Goal: Task Accomplishment & Management: Manage account settings

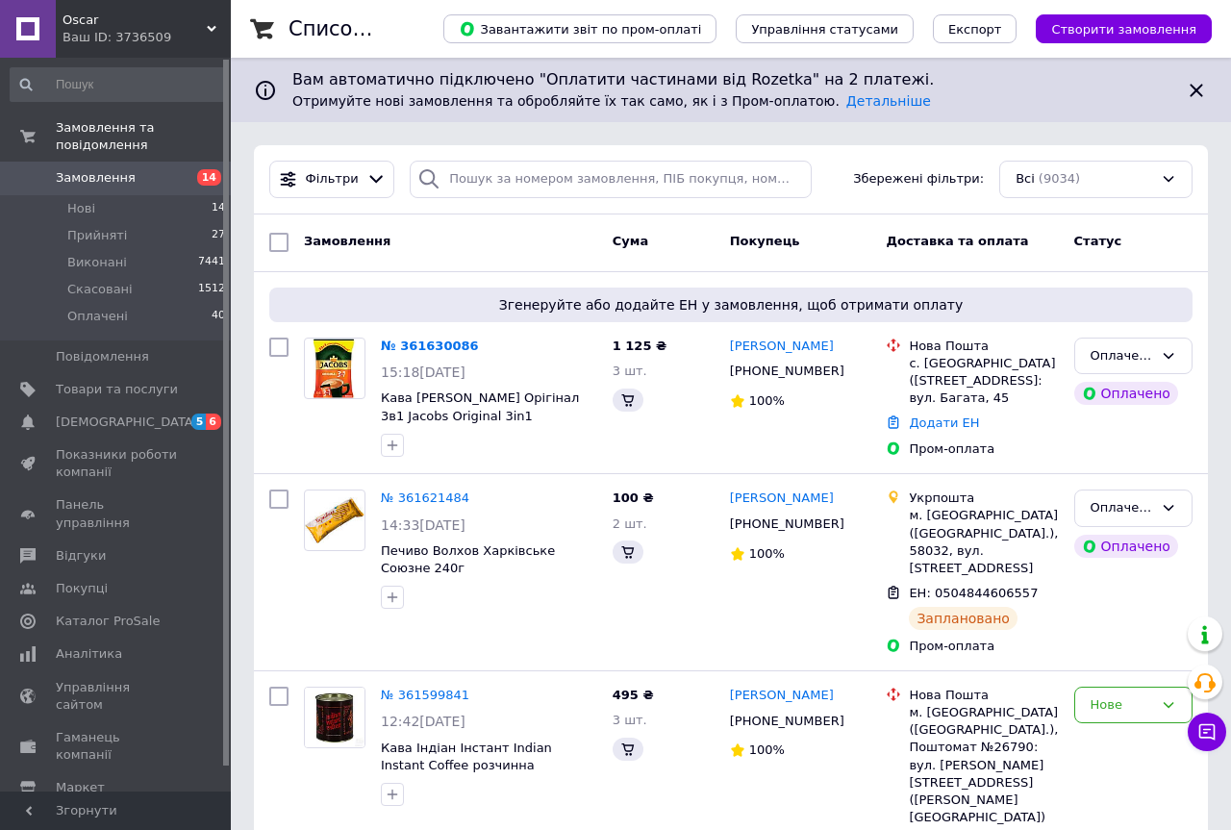
click at [84, 200] on span "Нові" at bounding box center [81, 208] width 28 height 17
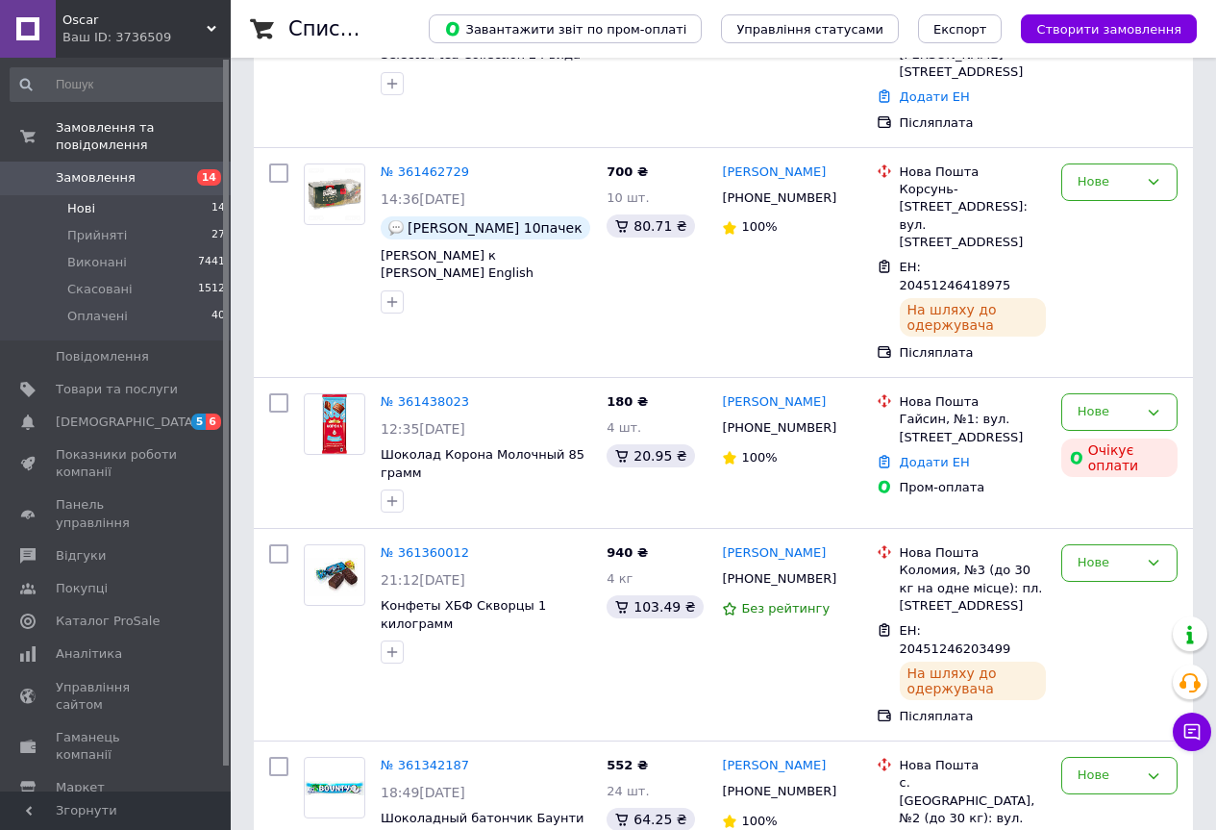
scroll to position [2108, 0]
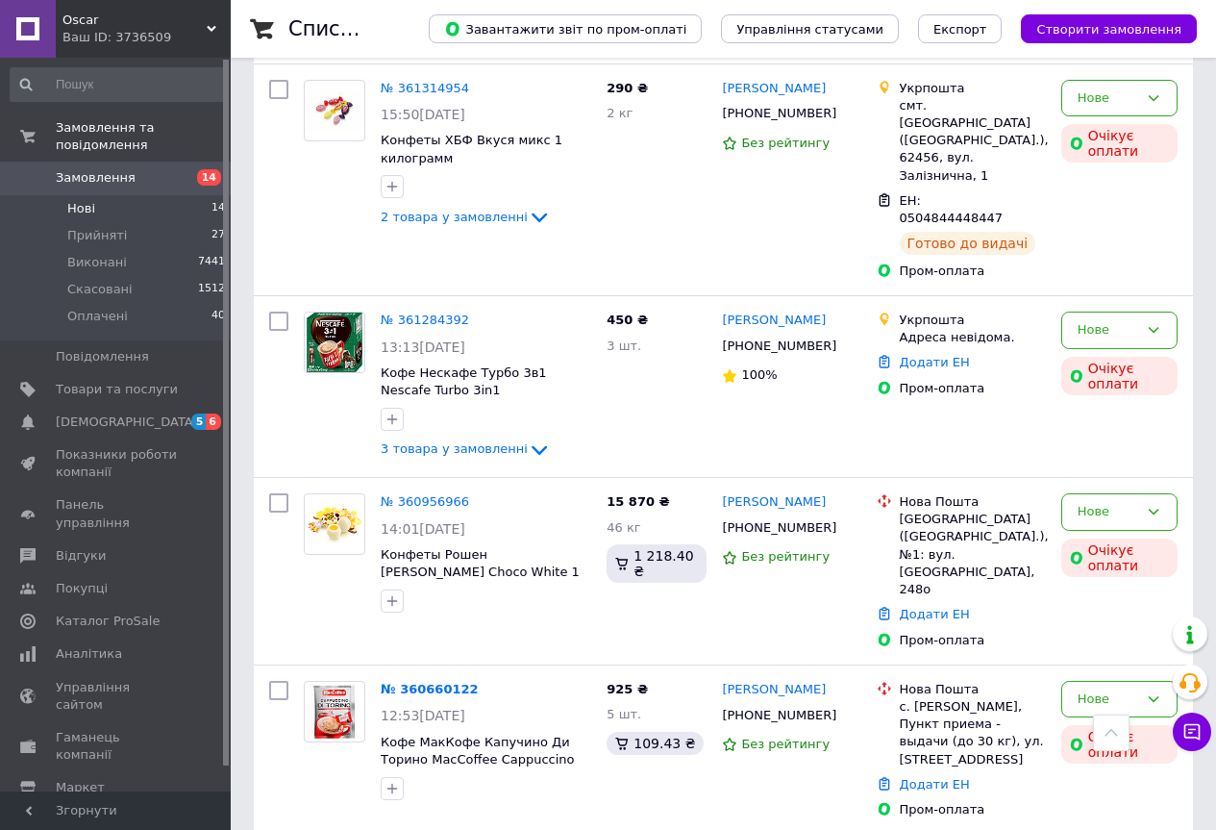
click at [1096, 461] on div "Сталася помилка під час оплати" at bounding box center [1057, 445] width 240 height 69
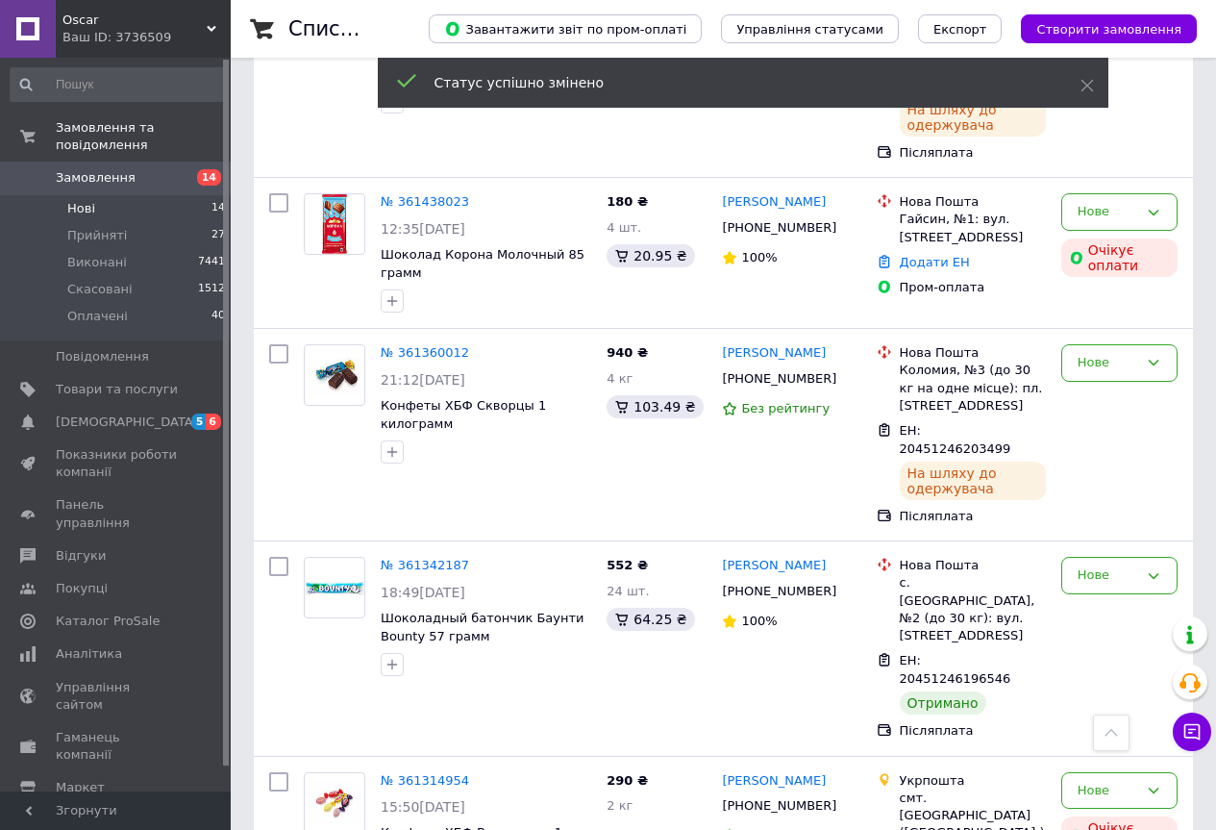
scroll to position [1339, 0]
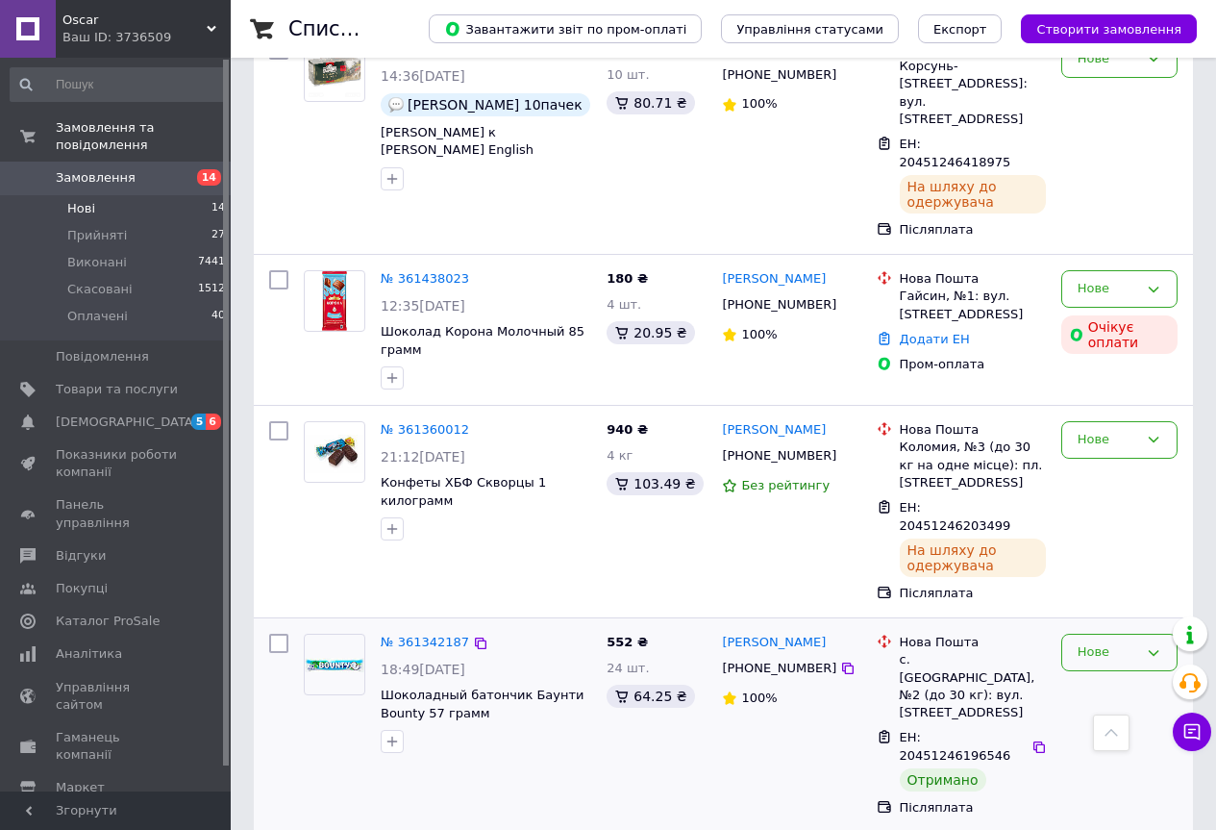
click at [1101, 642] on div "Нове" at bounding box center [1108, 652] width 61 height 20
click at [1108, 710] on li "Виконано" at bounding box center [1119, 728] width 114 height 36
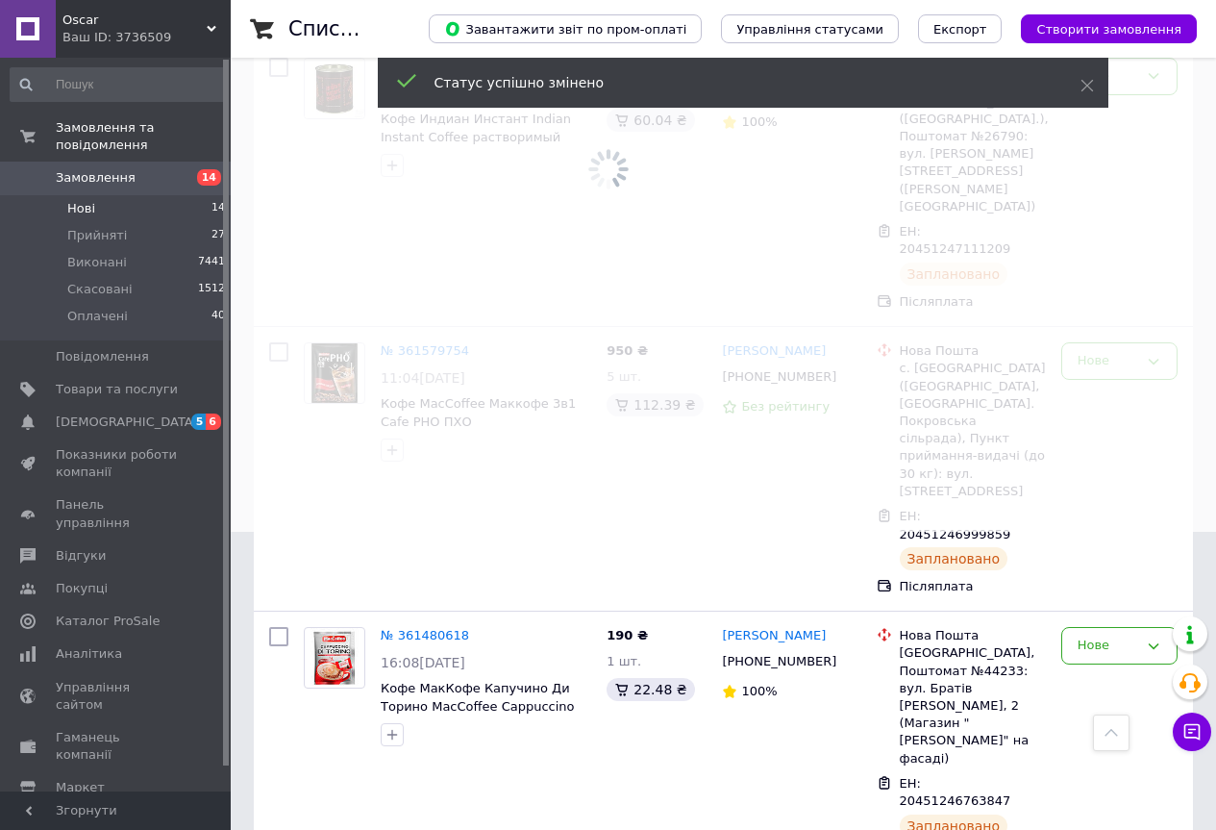
scroll to position [186, 0]
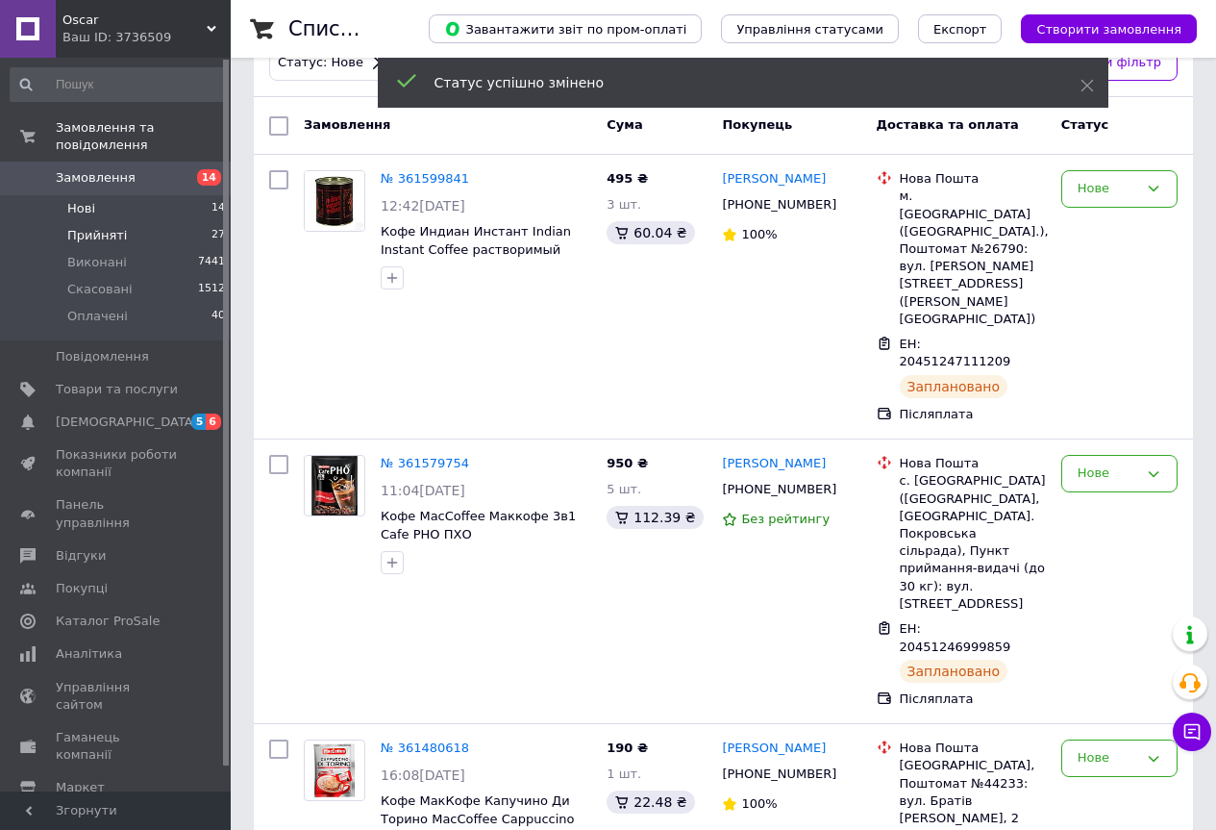
click at [87, 227] on span "Прийняті" at bounding box center [97, 235] width 60 height 17
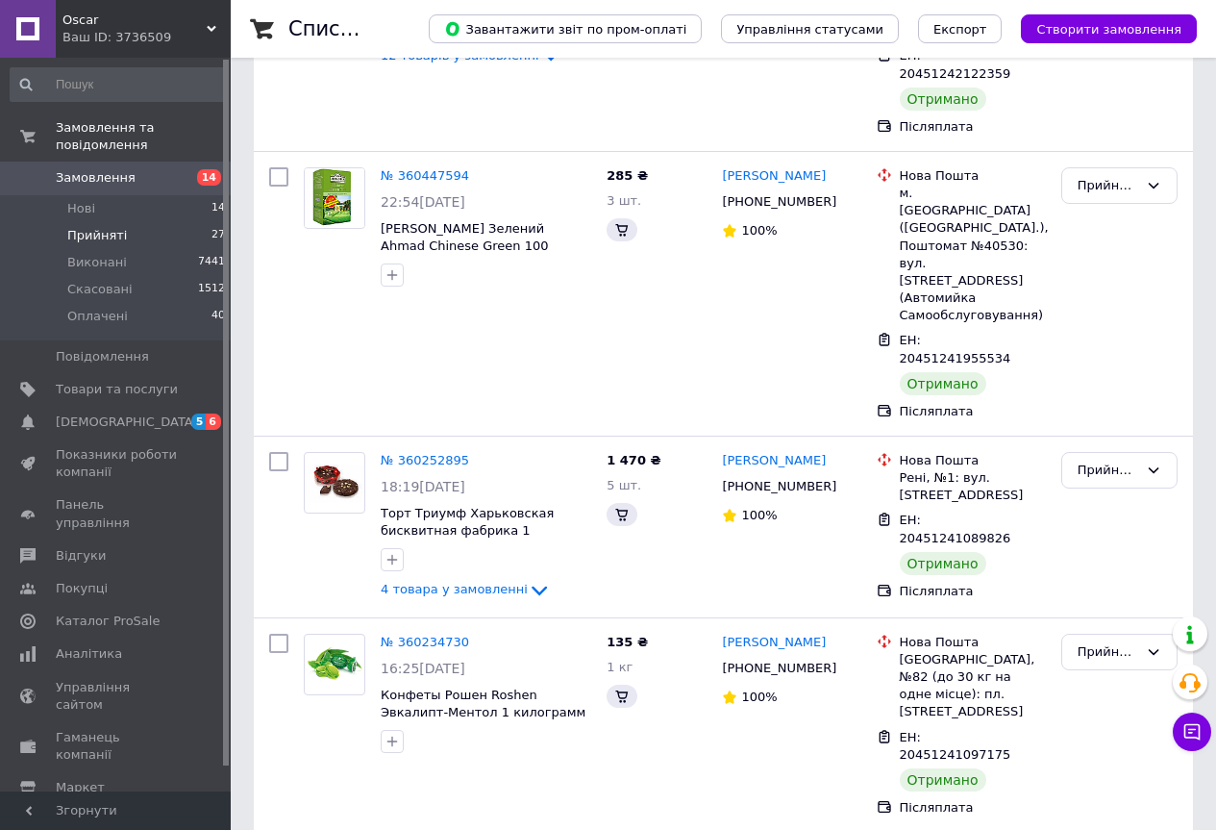
scroll to position [4866, 0]
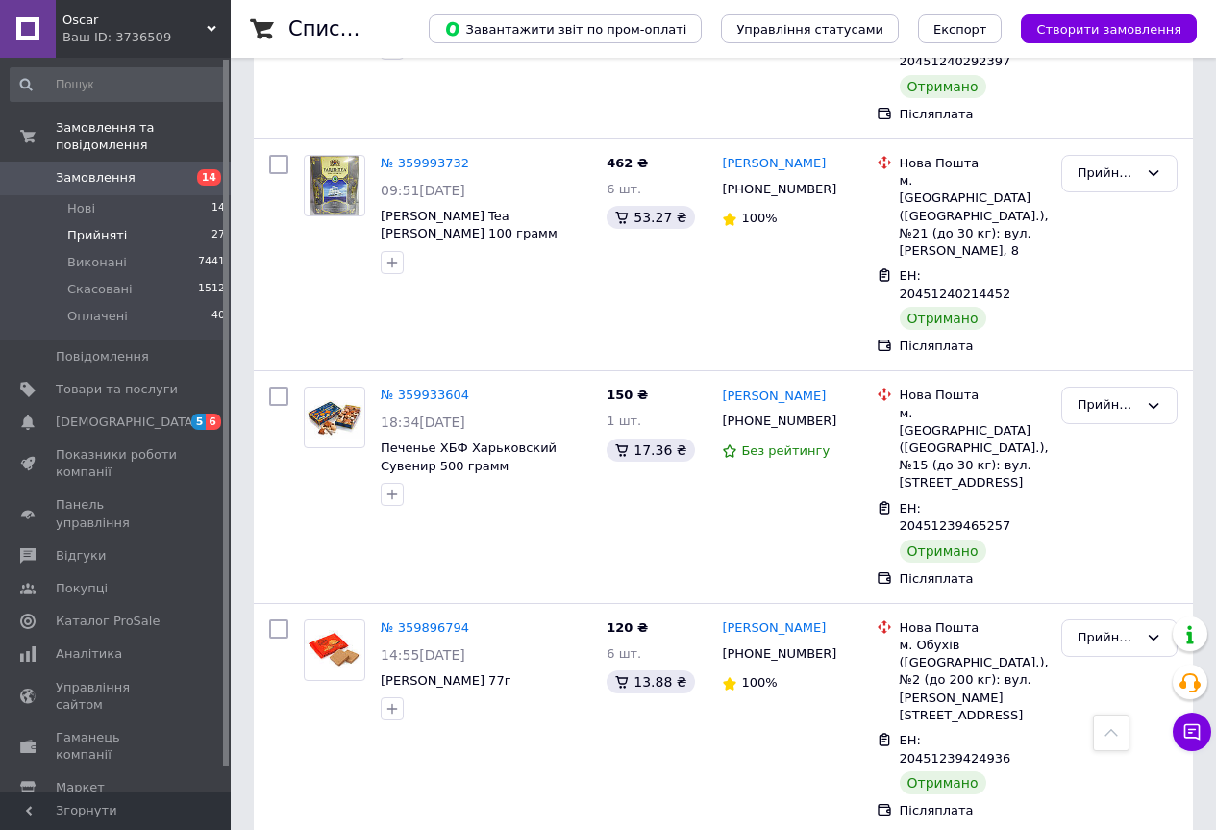
drag, startPoint x: 1109, startPoint y: 628, endPoint x: 1058, endPoint y: 446, distance: 189.0
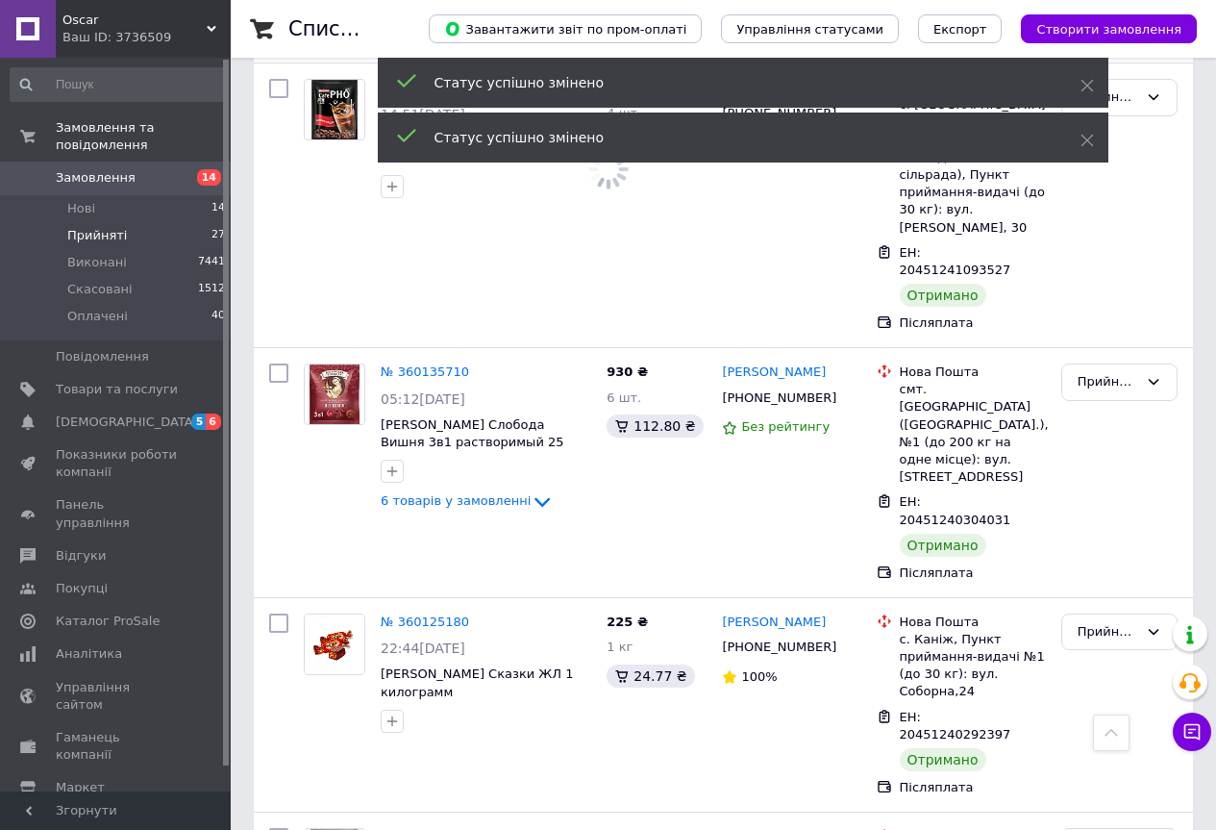
scroll to position [4000, 0]
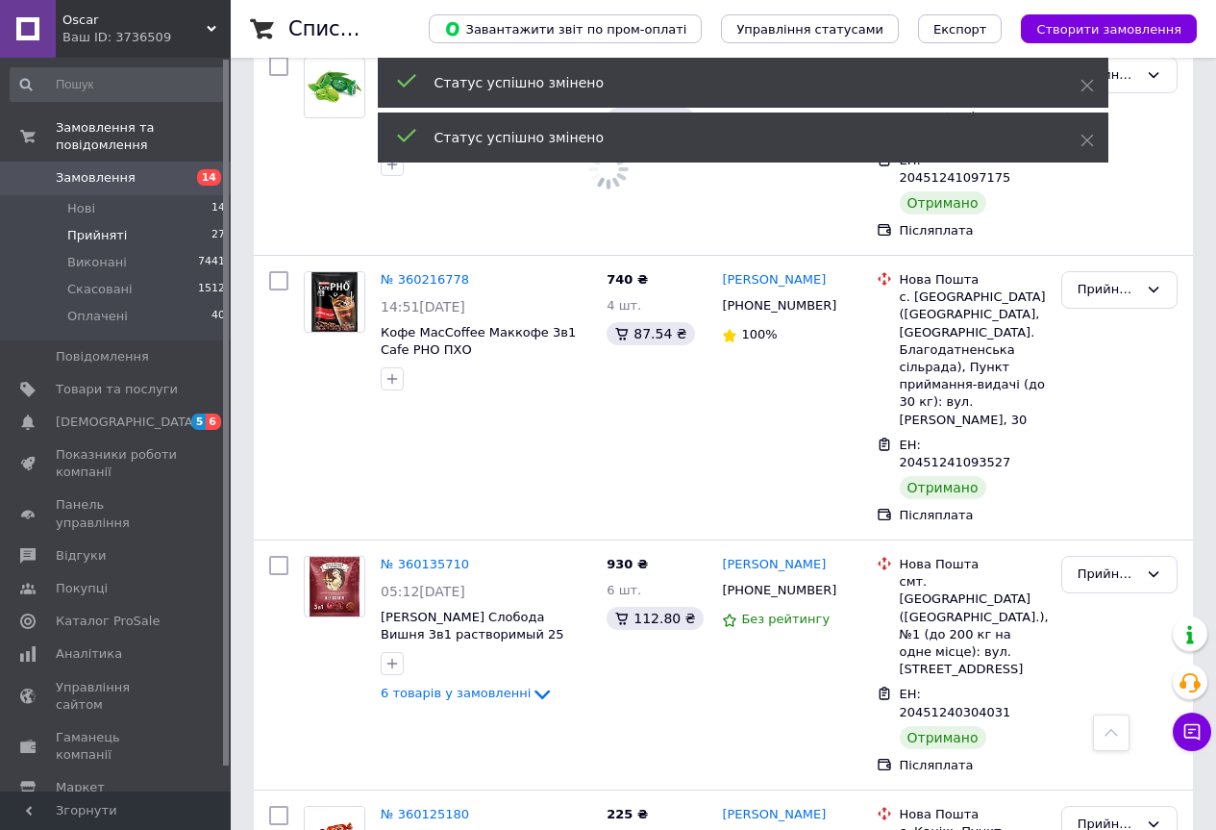
click at [137, 169] on span "Замовлення" at bounding box center [117, 177] width 122 height 17
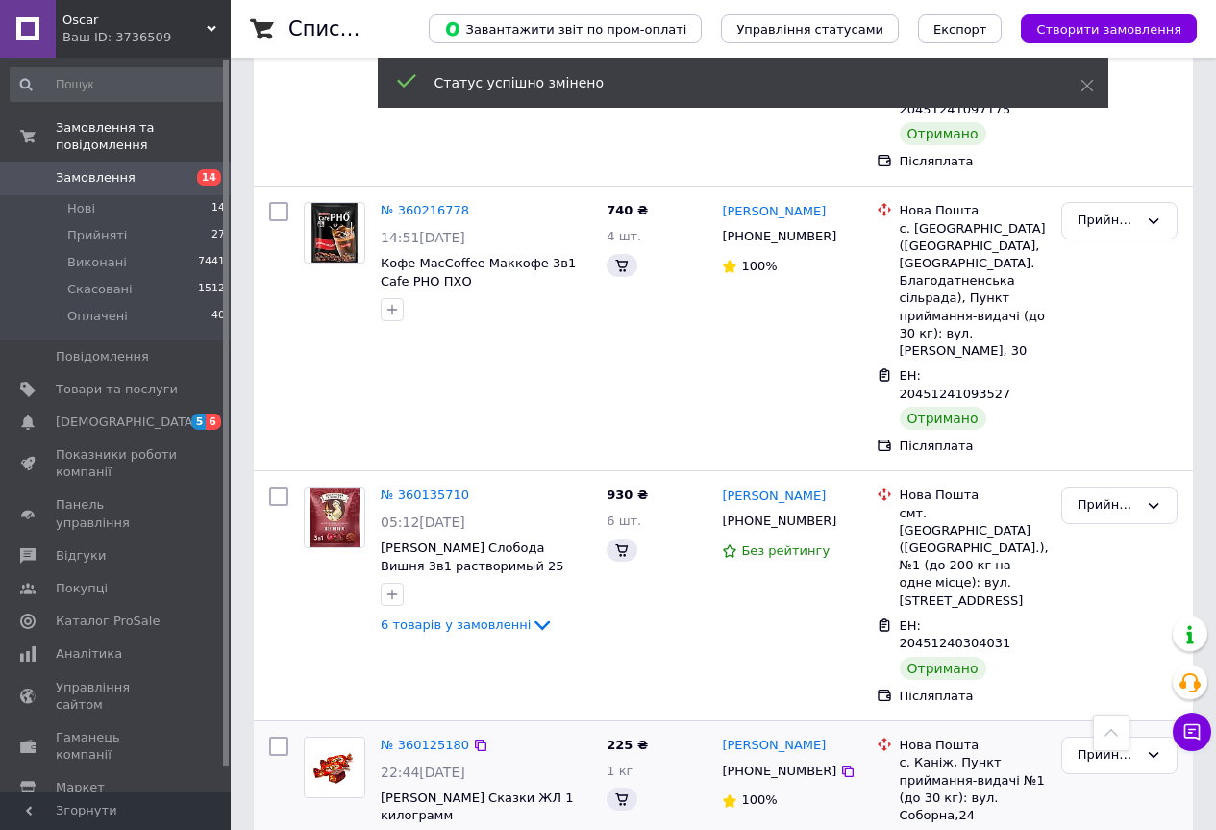
scroll to position [3931, 0]
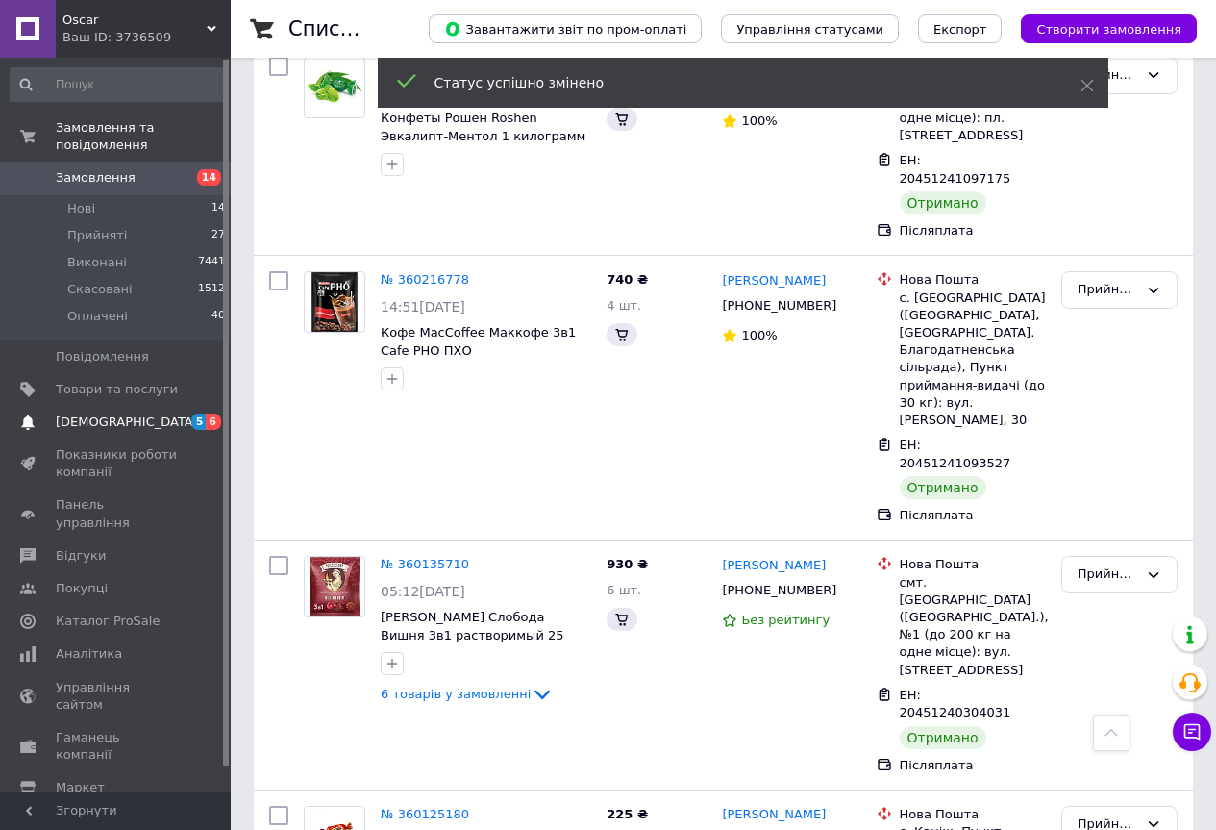
click at [117, 413] on span "[DEMOGRAPHIC_DATA]" at bounding box center [127, 421] width 142 height 17
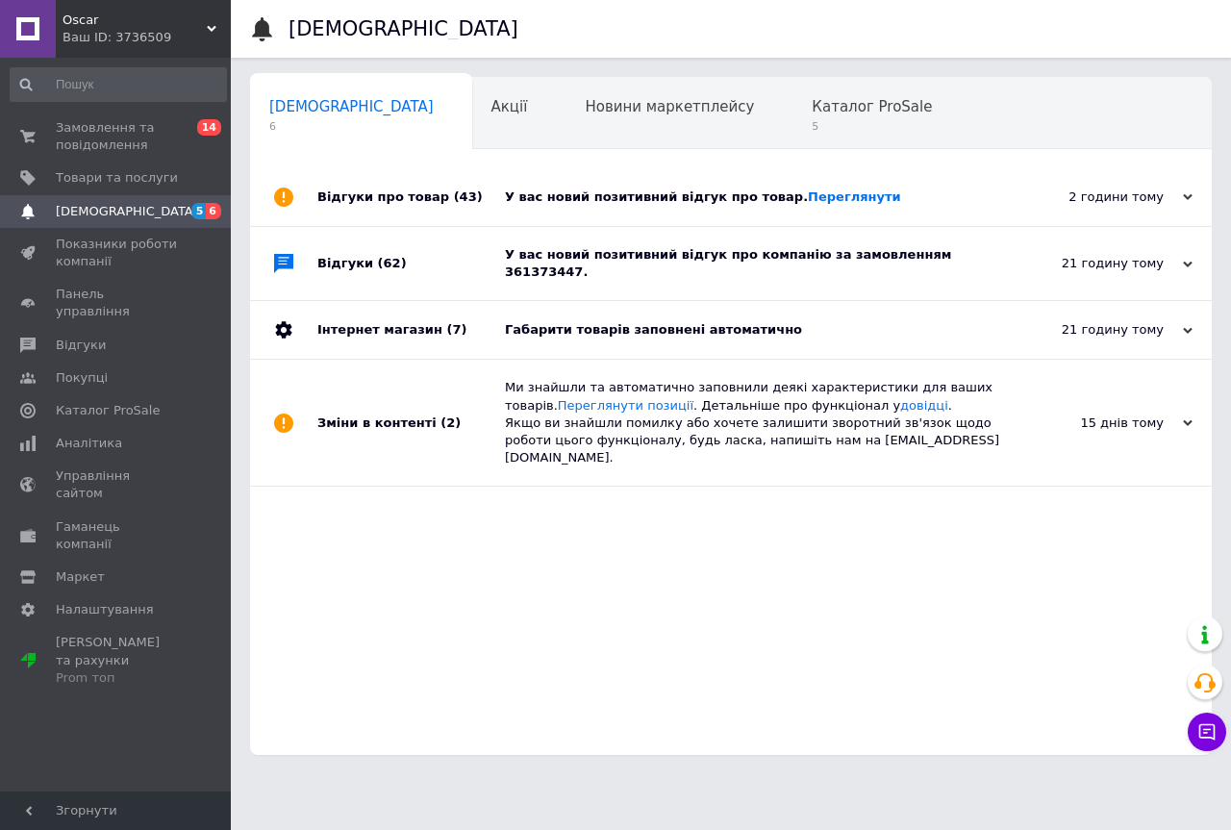
click at [687, 321] on div "Габарити товарів заповнені автоматично" at bounding box center [752, 329] width 495 height 17
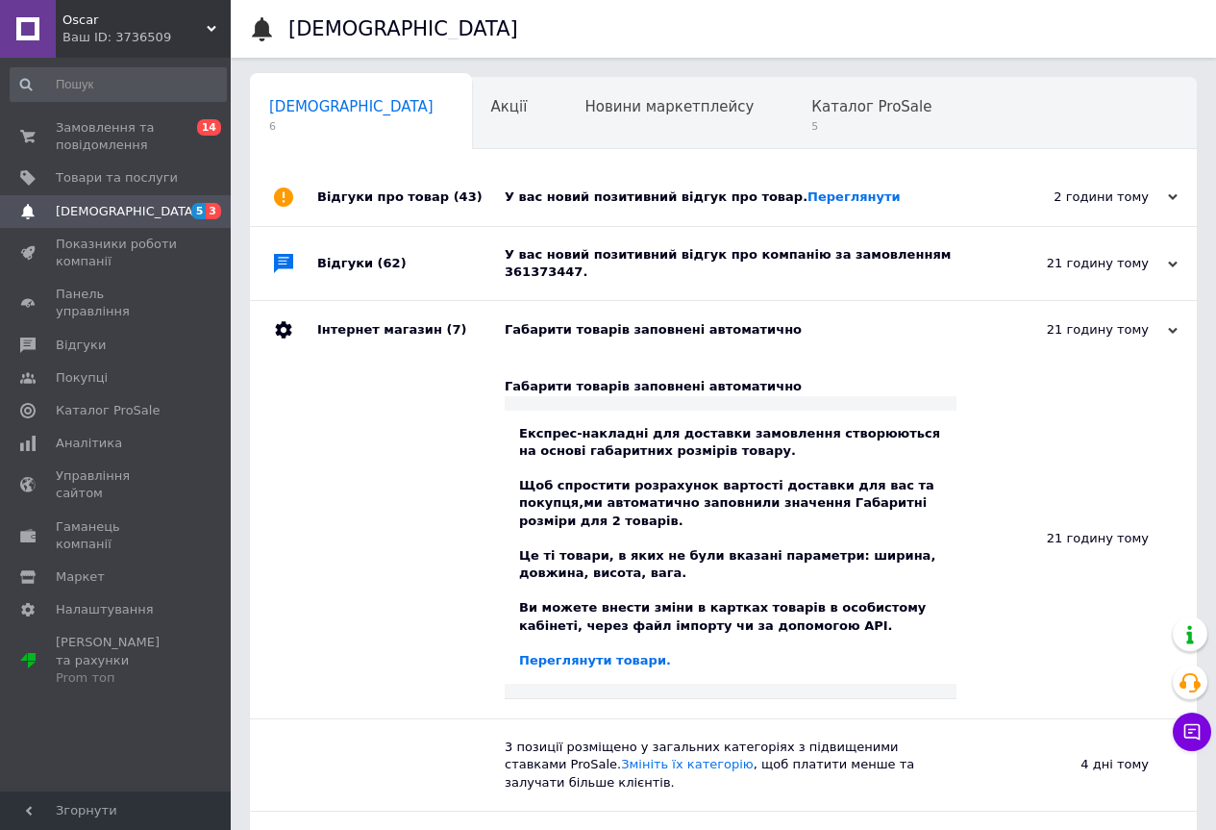
click at [687, 321] on div "Габарити товарів заповнені автоматично" at bounding box center [745, 329] width 481 height 17
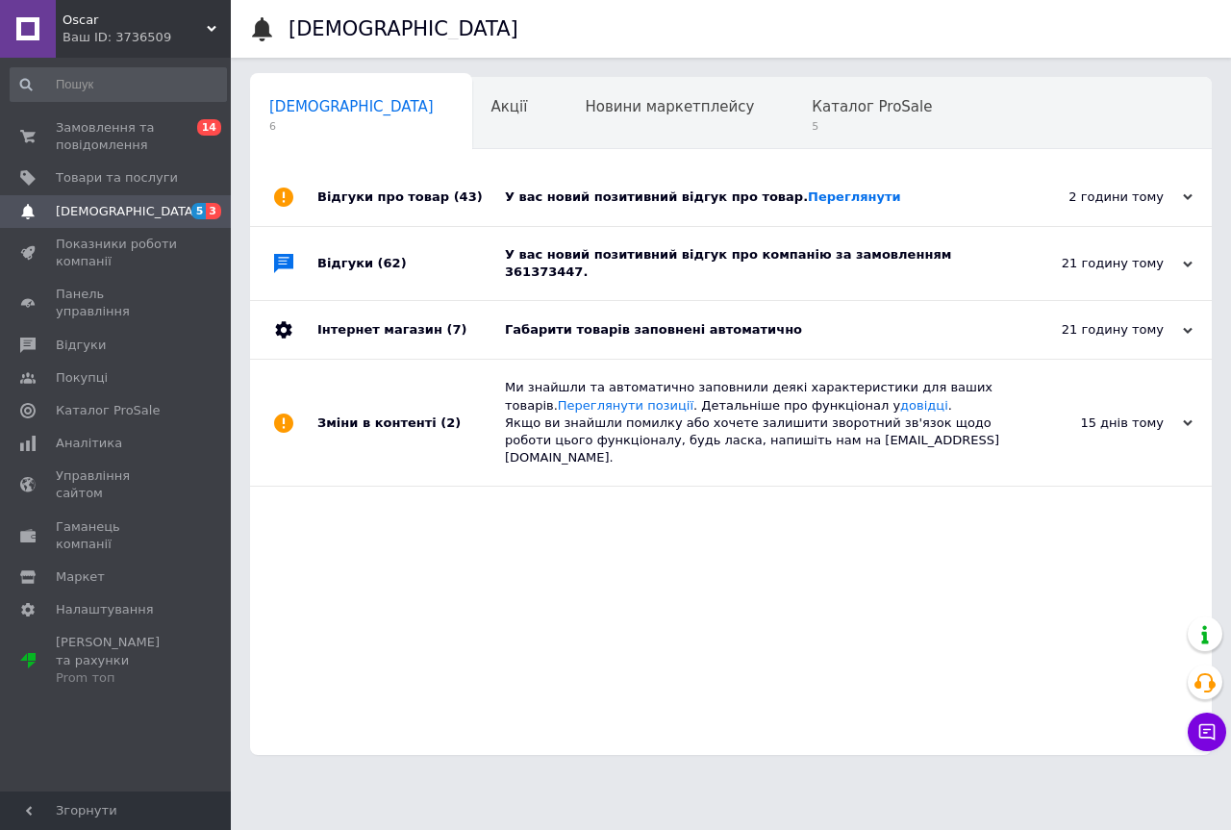
click at [684, 256] on div "У вас новий позитивний відгук про компанію за замовленням 361373447." at bounding box center [752, 263] width 495 height 35
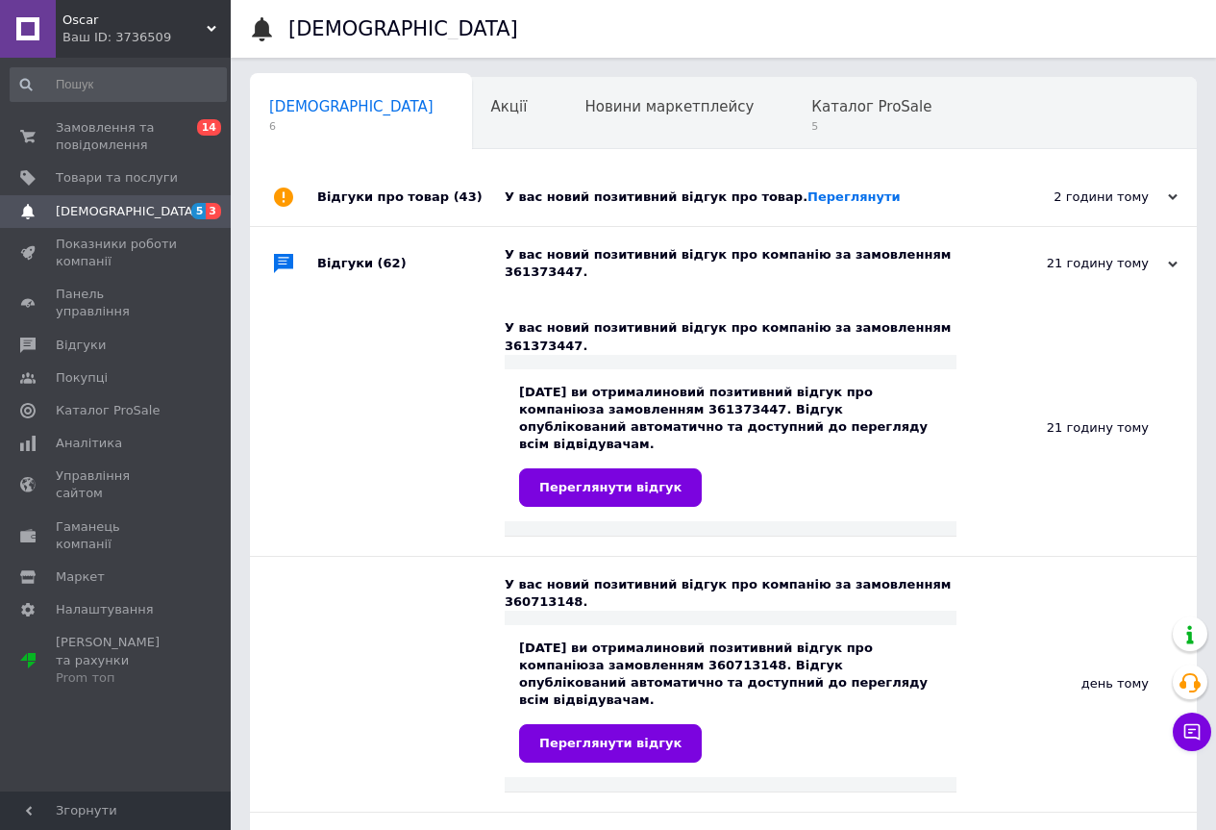
click at [651, 199] on div "У вас новий позитивний відгук про товар. Переглянути" at bounding box center [745, 196] width 481 height 17
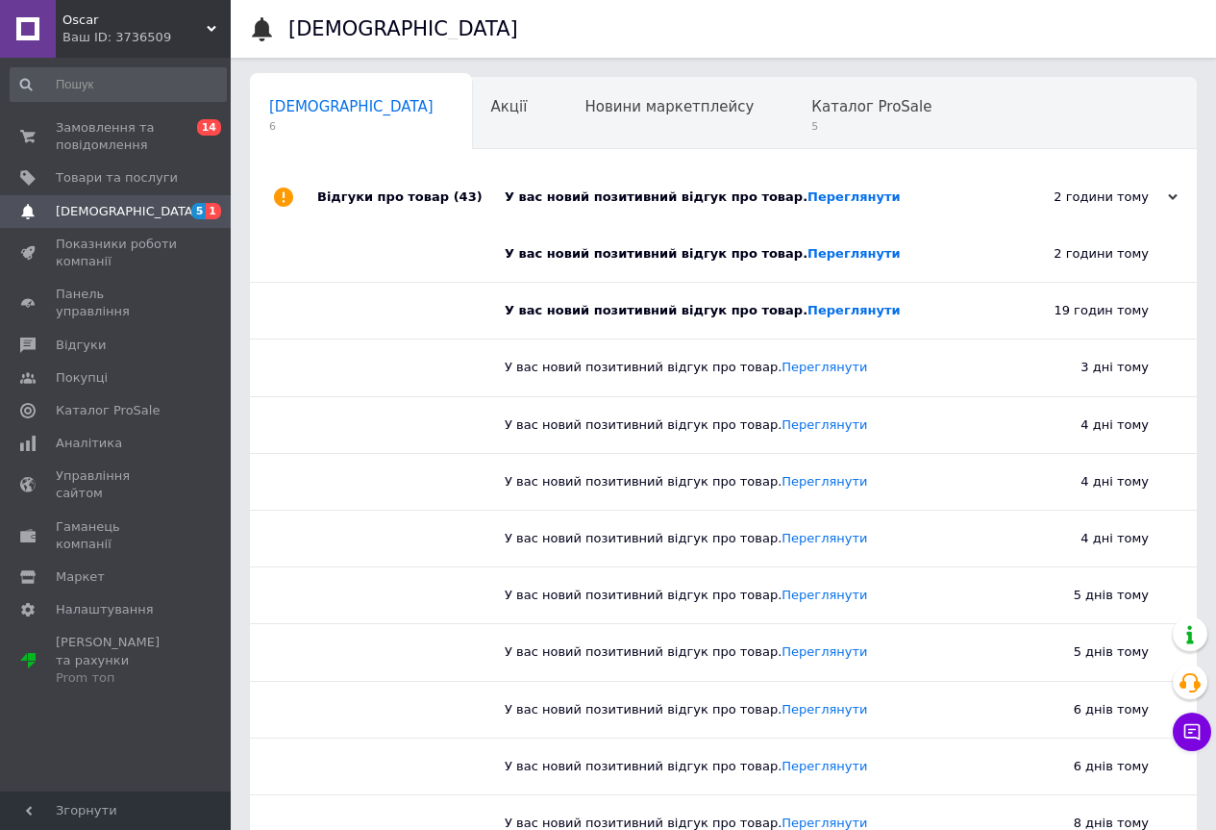
click at [651, 199] on div "У вас новий позитивний відгук про товар. Переглянути" at bounding box center [745, 196] width 481 height 17
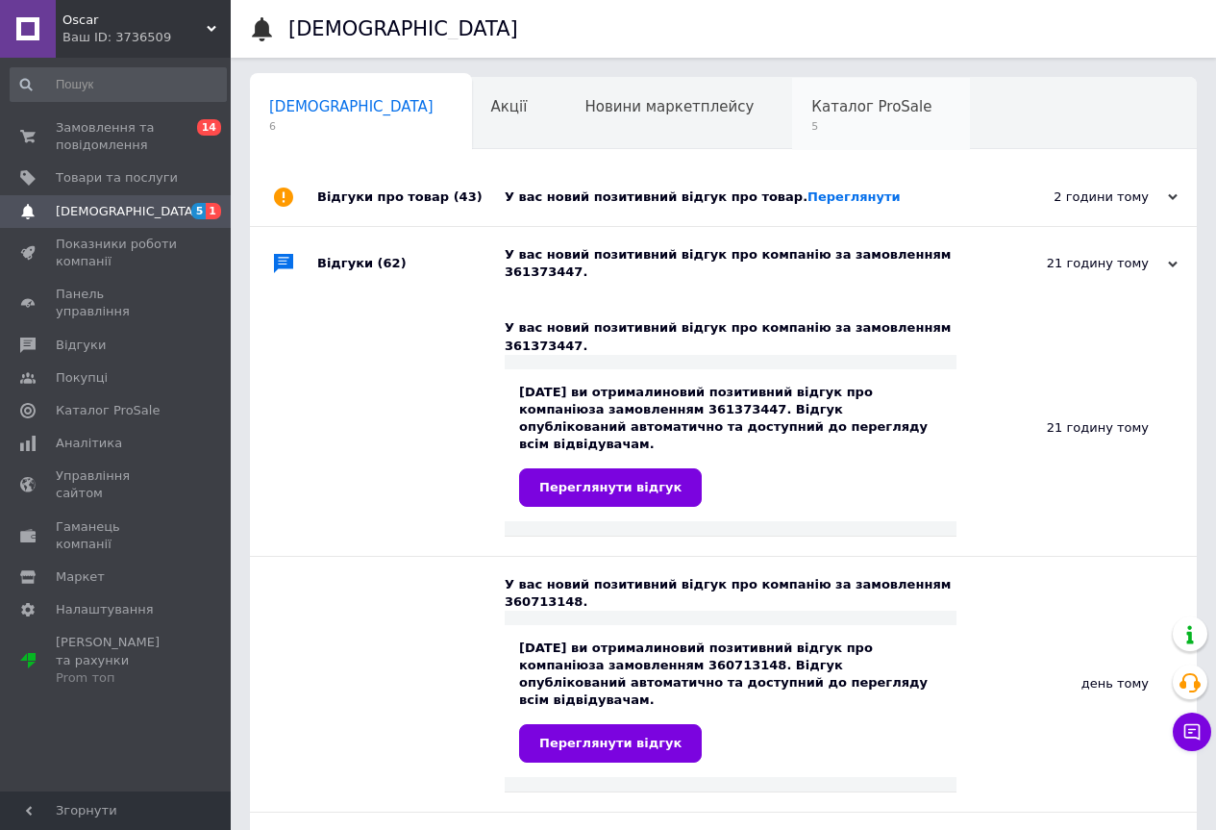
click at [811, 104] on span "Каталог ProSale" at bounding box center [871, 106] width 120 height 17
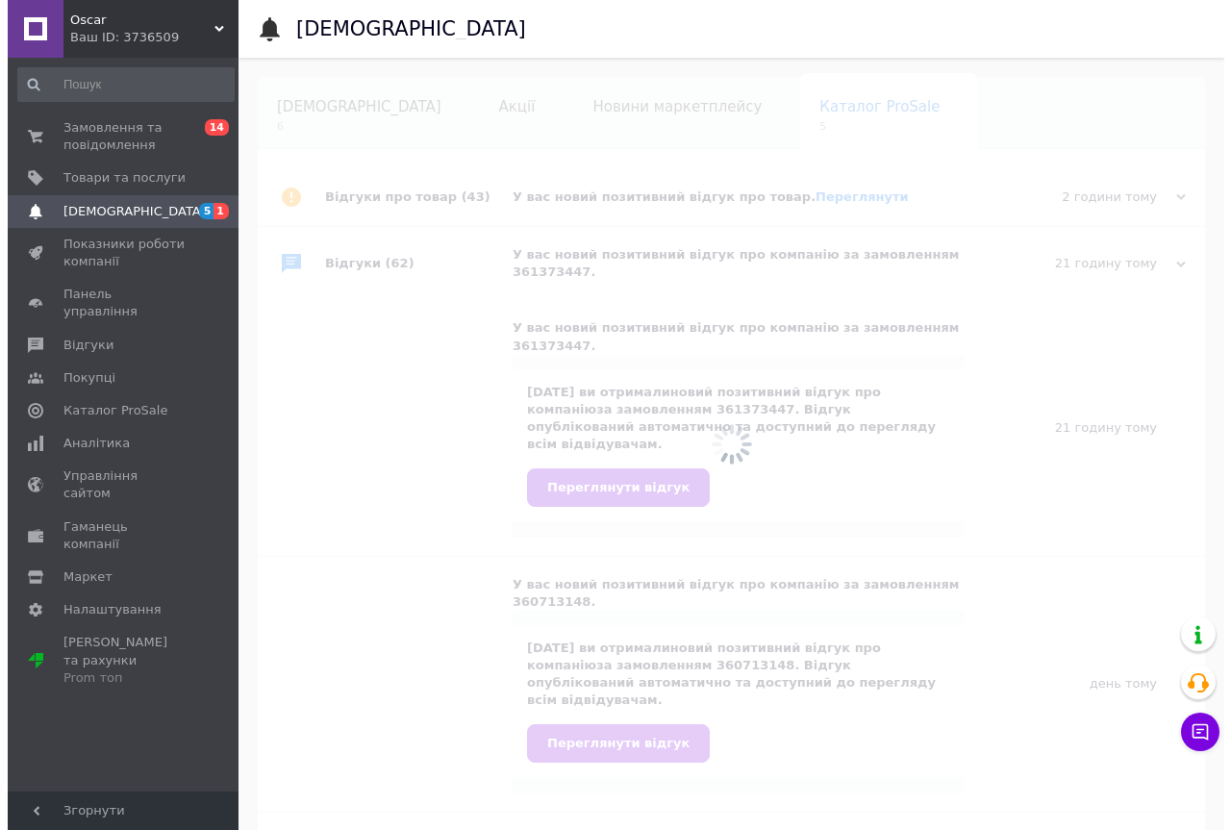
scroll to position [0, 6]
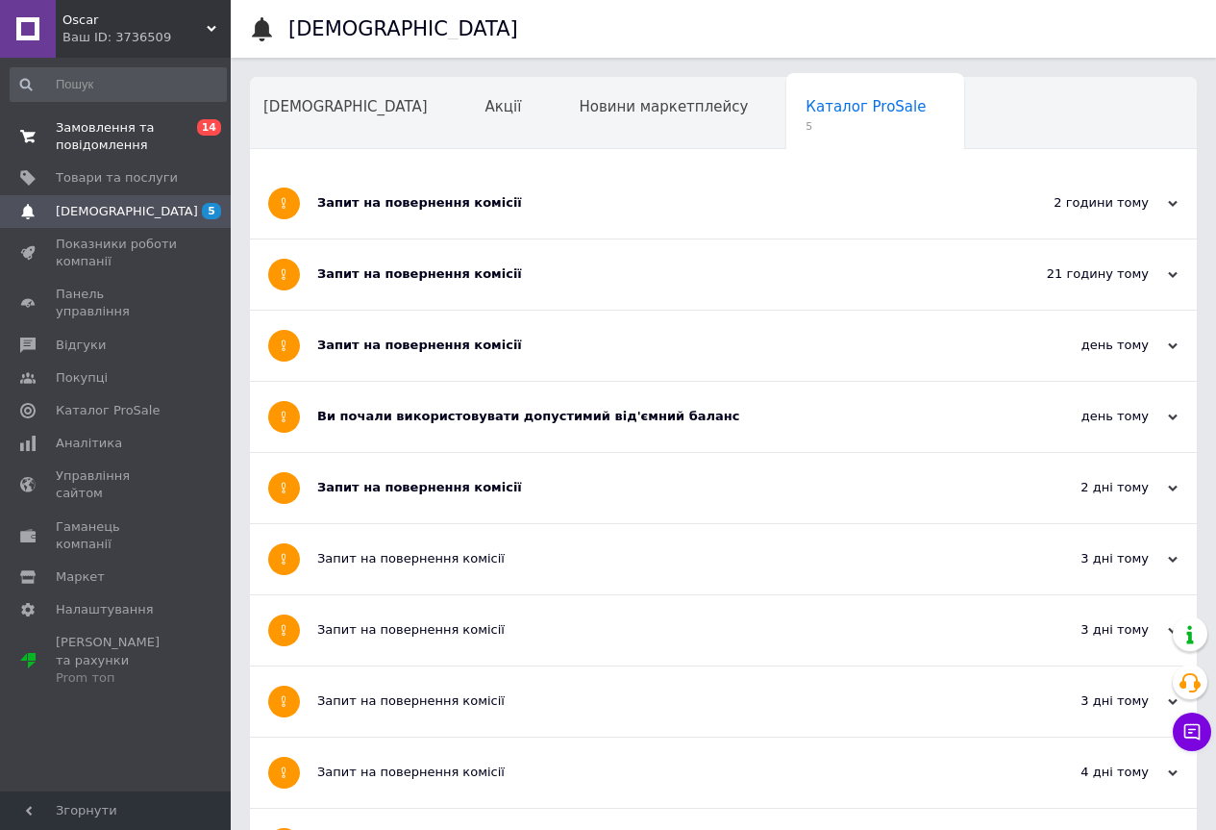
click at [122, 124] on span "Замовлення та повідомлення" at bounding box center [117, 136] width 122 height 35
